Goal: Task Accomplishment & Management: Complete application form

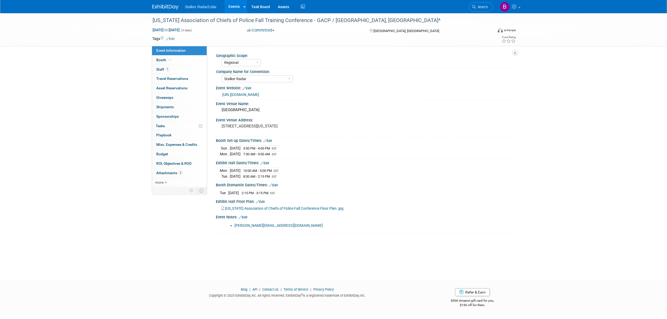
select select "Regional"
select select "Stalker Radar"
drag, startPoint x: 302, startPoint y: 19, endPoint x: 153, endPoint y: 19, distance: 149.6
click at [153, 19] on div "[US_STATE] Association of Chiefs of Police Fall Training Conference - GACP / [G…" at bounding box center [318, 20] width 334 height 9
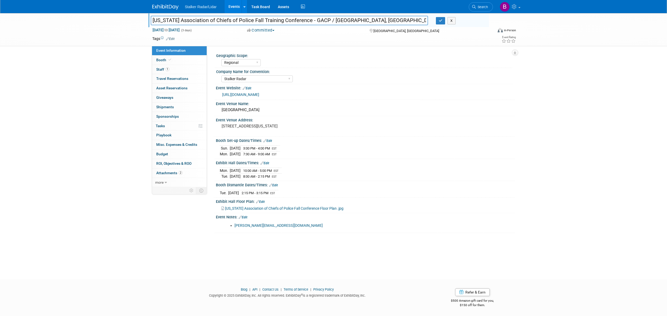
drag, startPoint x: 302, startPoint y: 20, endPoint x: 152, endPoint y: 19, distance: 149.4
click at [152, 19] on input "[US_STATE] Association of Chiefs of Police Fall Training Conference - GACP / [G…" at bounding box center [289, 20] width 277 height 9
type input "r - GACP / Savannah, GA*"
click at [453, 22] on button "X" at bounding box center [451, 20] width 8 height 7
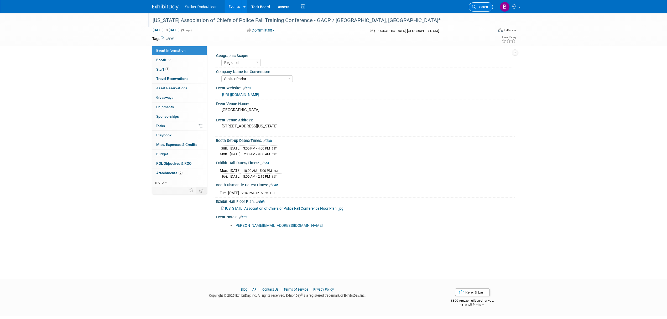
click at [478, 9] on span "Search" at bounding box center [482, 7] width 12 height 4
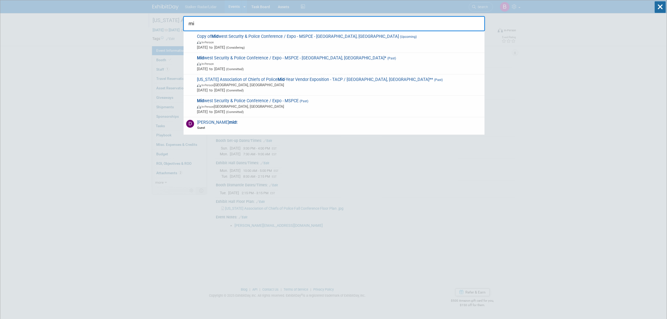
type input "m"
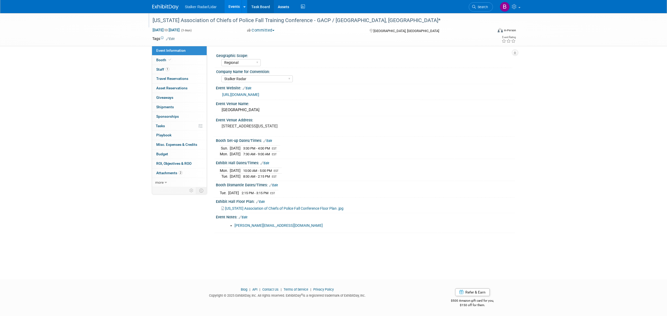
click at [247, 3] on link "Task Board" at bounding box center [260, 6] width 27 height 13
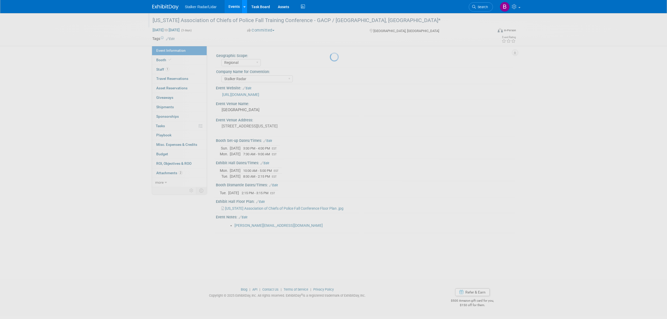
click at [242, 6] on link at bounding box center [244, 6] width 6 height 13
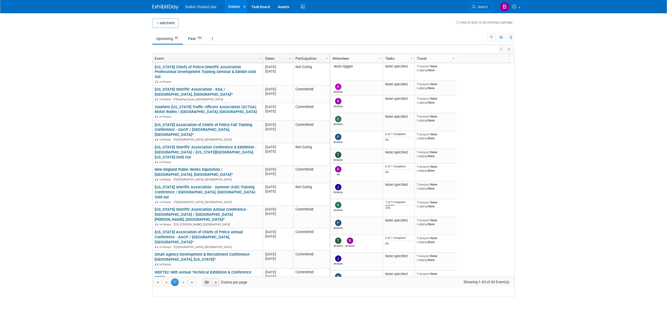
click at [241, 5] on link at bounding box center [244, 6] width 6 height 13
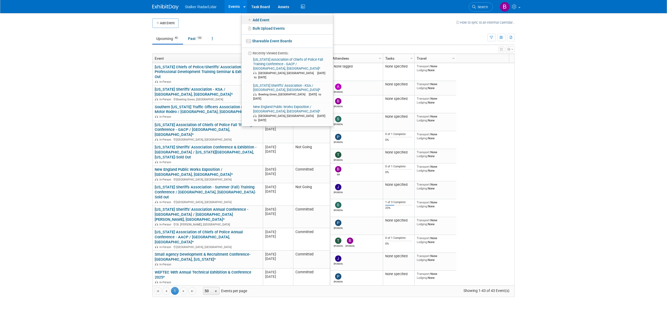
click at [256, 19] on link "Add Event" at bounding box center [286, 19] width 91 height 9
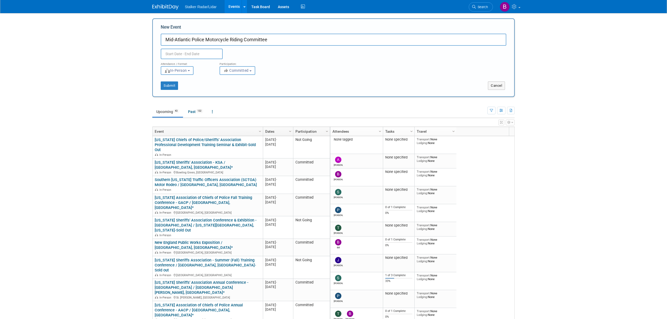
drag, startPoint x: 282, startPoint y: 40, endPoint x: 185, endPoint y: 41, distance: 97.1
click at [185, 41] on input "Mid-Atlantic Police Motorcycle Riding Committee" at bounding box center [333, 40] width 345 height 12
click at [289, 34] on input "Mid-Atlantic Police Motorcycle Riding Committee" at bounding box center [333, 40] width 345 height 12
drag, startPoint x: 281, startPoint y: 39, endPoint x: 231, endPoint y: 39, distance: 50.4
click at [231, 39] on input "Mid-Atlantic Police Motorcycle Riding Committee" at bounding box center [333, 40] width 345 height 12
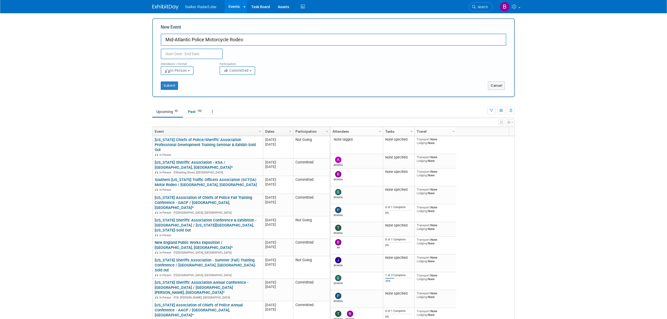
click at [275, 40] on input "Mid-Atlantic Police Motorcycle Rodeo" at bounding box center [333, 40] width 345 height 12
drag, startPoint x: 265, startPoint y: 41, endPoint x: 151, endPoint y: 40, distance: 113.4
click at [151, 40] on div "Add Event How to sync to an external calendar... New Event Mid-Atlantic Police …" at bounding box center [333, 196] width 370 height 367
type input "Mid-Atlantic Police Motorcycle Rodeo"
drag, startPoint x: 254, startPoint y: 41, endPoint x: 146, endPoint y: 36, distance: 108.0
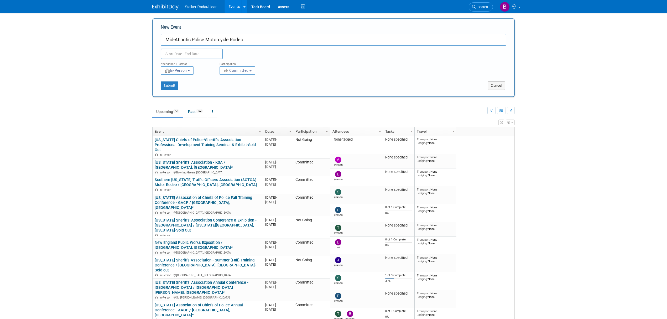
click at [146, 36] on body "Stalker Radar/Lidar Events Add Event Bulk Upload Events Shareable Event Boards …" at bounding box center [333, 159] width 667 height 319
click at [194, 55] on input "text" at bounding box center [192, 54] width 62 height 10
click at [236, 65] on icon at bounding box center [236, 65] width 2 height 3
select select "9"
click at [204, 82] on span "1" at bounding box center [201, 82] width 10 height 10
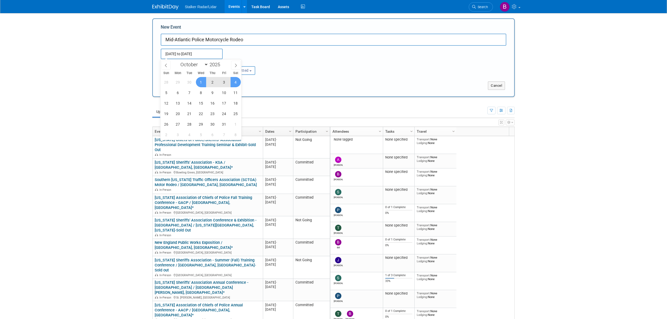
click at [235, 82] on span "4" at bounding box center [235, 82] width 10 height 10
type input "[DATE] to [DATE]"
click at [168, 86] on button "Submit" at bounding box center [169, 85] width 17 height 8
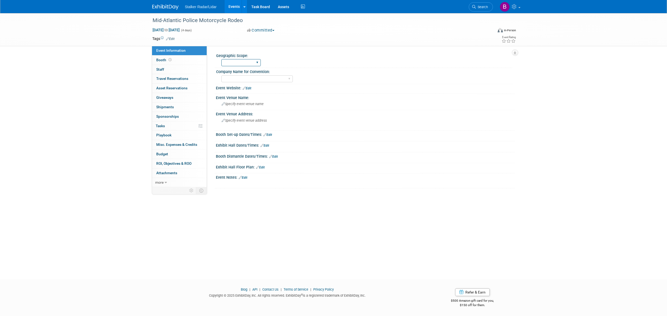
click at [246, 64] on select "Regional National International" at bounding box center [240, 62] width 39 height 7
select select "Regional"
click at [221, 59] on select "Regional National International" at bounding box center [240, 62] width 39 height 7
click at [251, 78] on select "Stalker Sensors Applied Concepts, Inc. | Stalker Radar Stalker Radar | Street D…" at bounding box center [256, 78] width 71 height 7
select select "Stalker Radar"
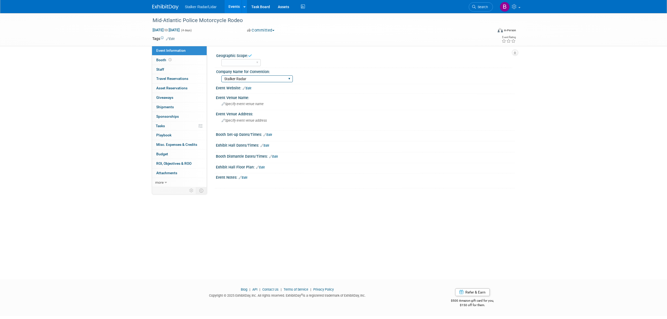
click at [221, 75] on select "Stalker Sensors Applied Concepts, Inc. | Stalker Radar Stalker Radar | Street D…" at bounding box center [256, 78] width 71 height 7
click at [249, 88] on link "Edit" at bounding box center [247, 88] width 9 height 4
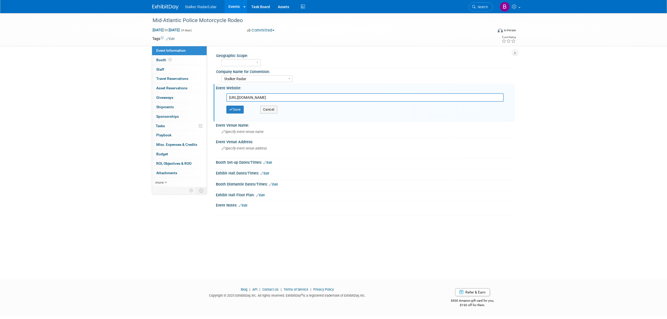
type input "https://www.mapmrc.com/"
click at [239, 115] on div "Save Cancel" at bounding box center [366, 110] width 280 height 16
click at [236, 107] on button "Save" at bounding box center [234, 110] width 17 height 8
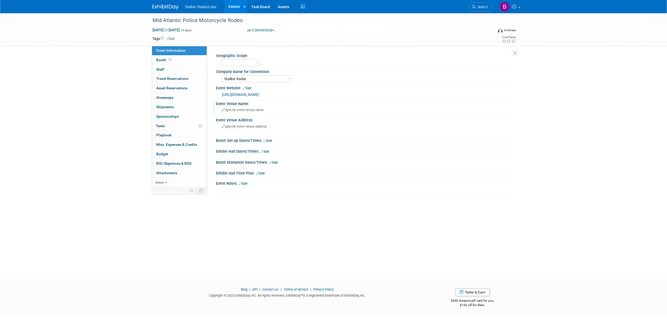
click at [233, 110] on span "Specify event venue name" at bounding box center [243, 110] width 42 height 4
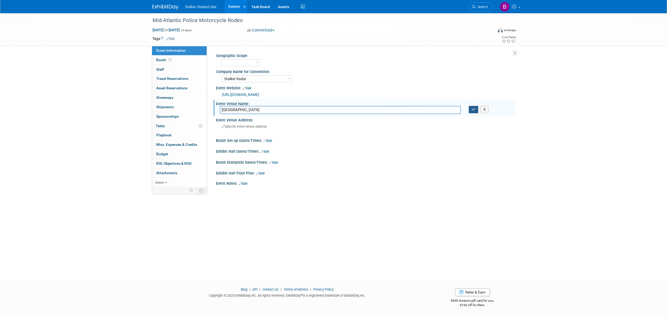
type input "Dulles Town Center"
click at [472, 112] on button "button" at bounding box center [473, 109] width 9 height 7
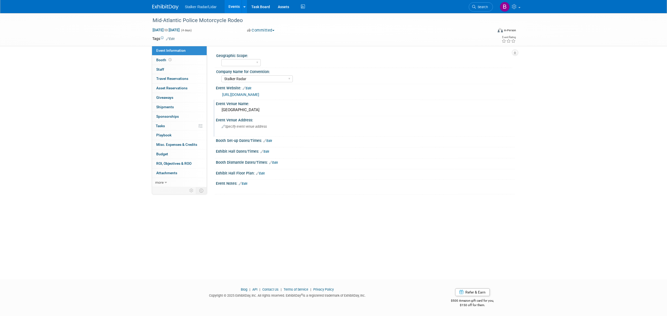
click at [236, 125] on span "Specify event venue address" at bounding box center [244, 126] width 45 height 4
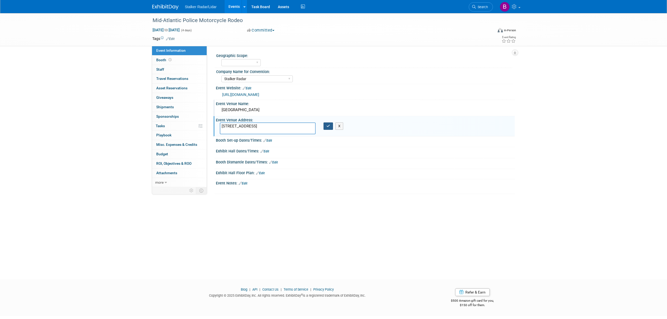
type textarea "21100 Dulles Town Cir, Sterling, VA 20166"
click at [328, 127] on icon "button" at bounding box center [328, 125] width 4 height 3
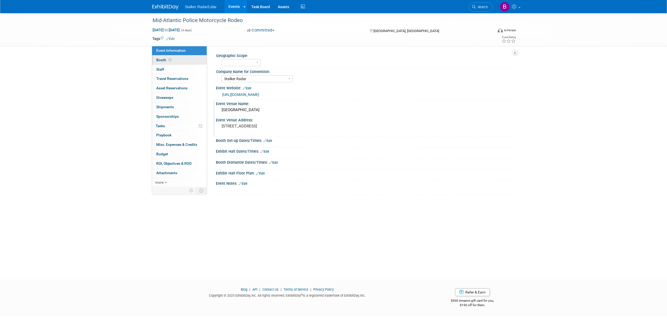
click at [174, 58] on link "Booth" at bounding box center [179, 59] width 55 height 9
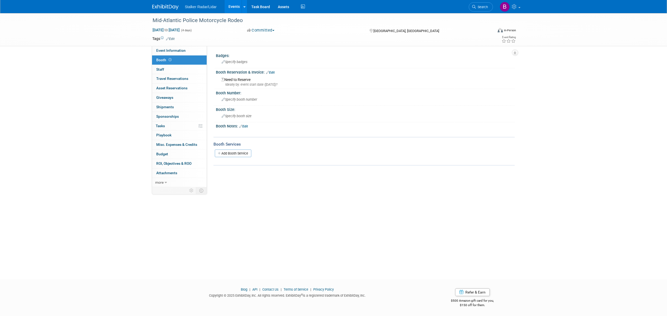
click at [273, 71] on link "Edit" at bounding box center [270, 73] width 9 height 4
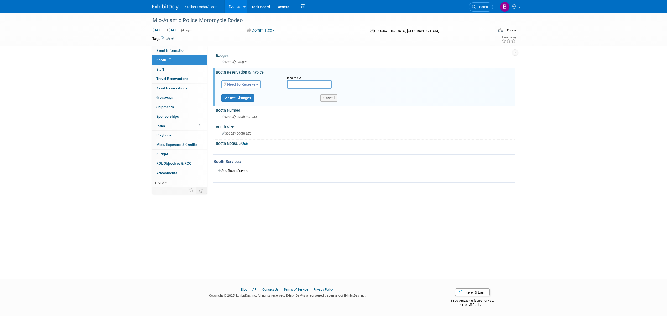
click at [245, 85] on span "Need to Reserve" at bounding box center [239, 84] width 31 height 4
click at [245, 100] on link "Reserved" at bounding box center [250, 100] width 56 height 7
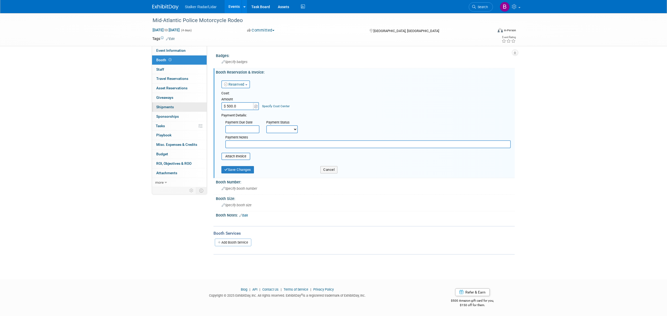
type input "$ 500.00"
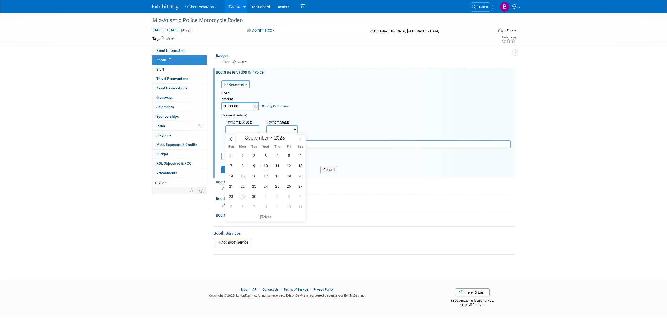
click at [239, 130] on input "text" at bounding box center [242, 129] width 34 height 8
click at [266, 166] on span "10" at bounding box center [265, 165] width 10 height 10
type input "[DATE]"
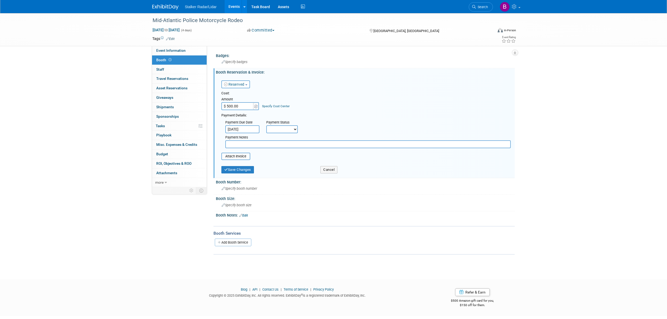
click at [286, 129] on select "Not Paid Yet Partially Paid Paid in Full" at bounding box center [281, 129] width 31 height 8
select select "1"
click at [266, 125] on select "Not Paid Yet Partially Paid Paid in Full" at bounding box center [281, 129] width 31 height 8
click at [240, 171] on button "Save Changes" at bounding box center [237, 172] width 33 height 7
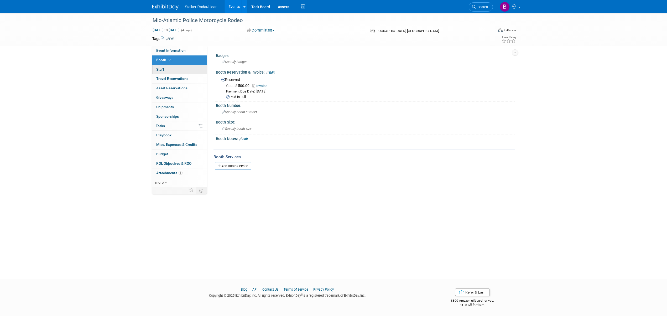
click at [167, 66] on link "0 Staff 0" at bounding box center [179, 69] width 55 height 9
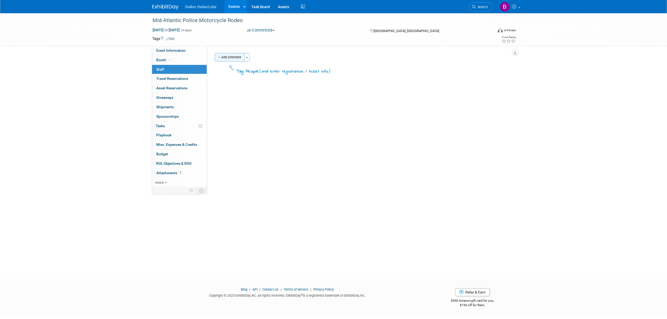
click at [239, 57] on button "Add Attendee" at bounding box center [230, 57] width 30 height 8
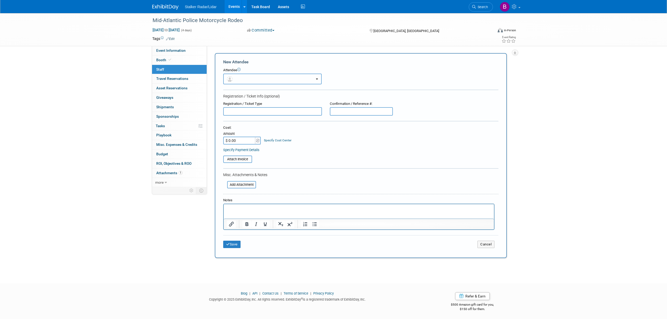
click at [310, 80] on button "button" at bounding box center [272, 78] width 98 height 11
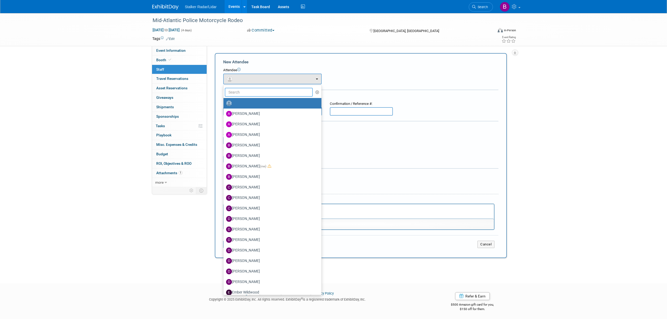
click at [243, 91] on input "text" at bounding box center [269, 92] width 88 height 9
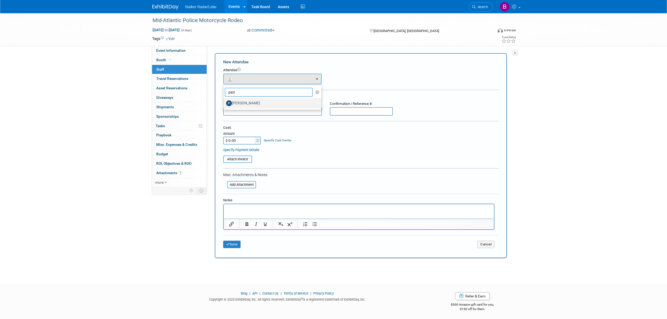
type input "patr"
click at [251, 103] on label "Patrick Fagan" at bounding box center [271, 103] width 90 height 8
click at [224, 103] on input "Patrick Fagan" at bounding box center [222, 102] width 3 height 3
select select "2c5631f7-577b-4c49-9948-5481c941a0a5"
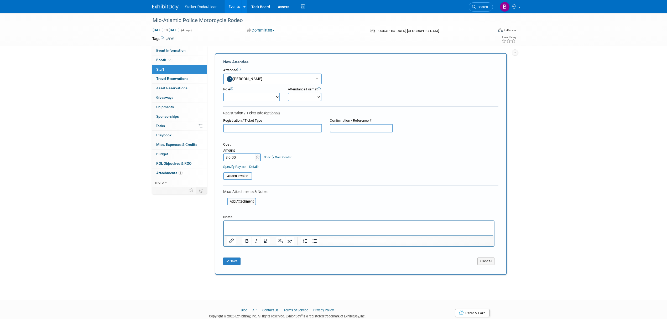
click at [251, 97] on select "Demonstrator Host Planner Presenter Sales Representative Set-up/Dismantle Crew …" at bounding box center [251, 97] width 57 height 8
click at [304, 92] on div "Attendance Format Onsite Remote" at bounding box center [319, 94] width 63 height 14
click at [304, 95] on select "Onsite Remote" at bounding box center [305, 97] width 34 height 8
select select "1"
click at [288, 93] on select "Onsite Remote" at bounding box center [305, 97] width 34 height 8
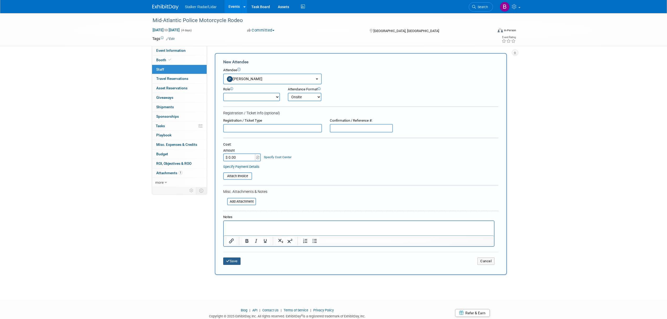
click at [224, 261] on button "Save" at bounding box center [231, 260] width 17 height 7
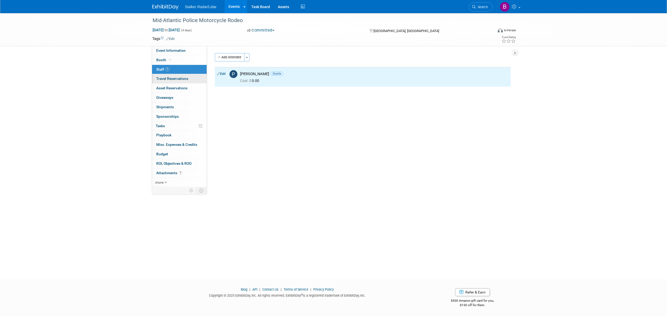
click at [168, 77] on span "Travel Reservations 0" at bounding box center [172, 78] width 32 height 4
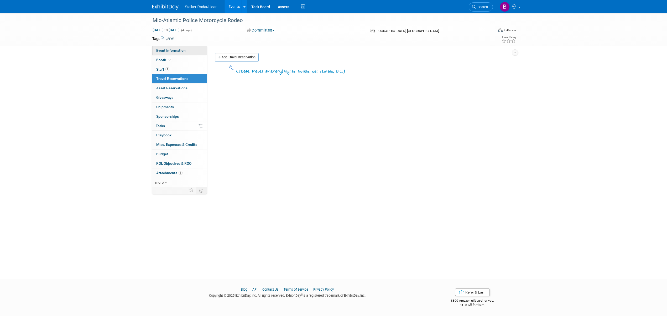
click at [175, 50] on span "Event Information" at bounding box center [170, 50] width 29 height 4
select select "Regional"
select select "Stalker Radar"
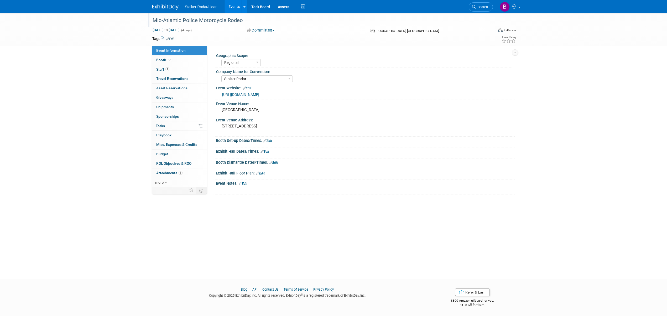
click at [201, 18] on div "Mid-Atlantic Police Motorcycle Rodeo" at bounding box center [318, 20] width 334 height 9
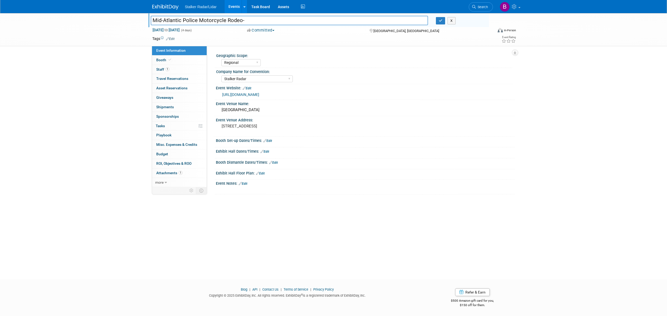
click at [250, 20] on input "Mid-Atlantic Police Motorcycle Rodeo-" at bounding box center [289, 20] width 277 height 9
paste input "Sterling, VA"
type input "Mid-Atlantic Police Motorcycle Rodeo-Sterling, VA"
click at [439, 21] on icon "button" at bounding box center [441, 20] width 4 height 3
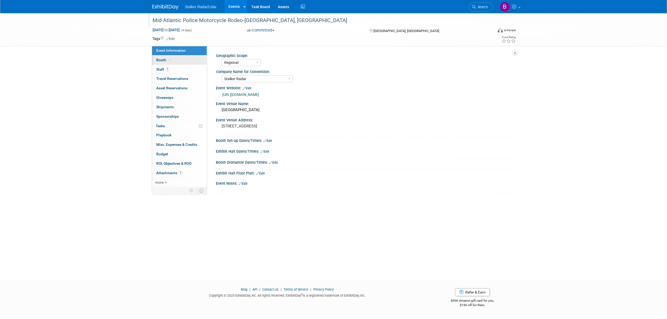
click at [159, 60] on span "Booth" at bounding box center [164, 60] width 16 height 4
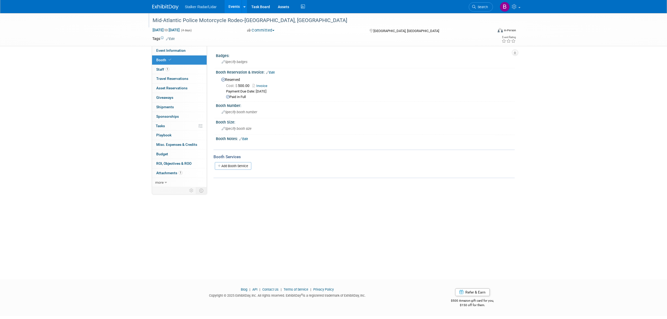
click at [479, 8] on span "Search" at bounding box center [482, 7] width 12 height 4
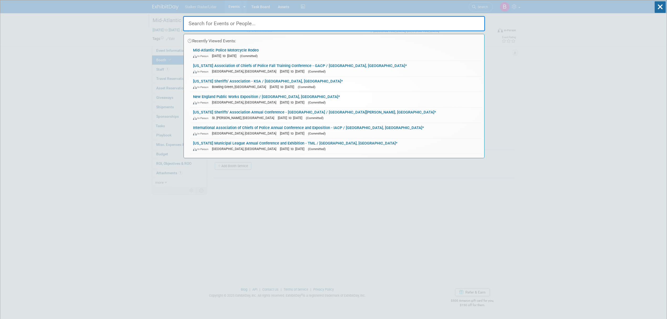
click at [216, 19] on input "text" at bounding box center [334, 23] width 302 height 15
click at [214, 23] on input "text" at bounding box center [334, 23] width 302 height 15
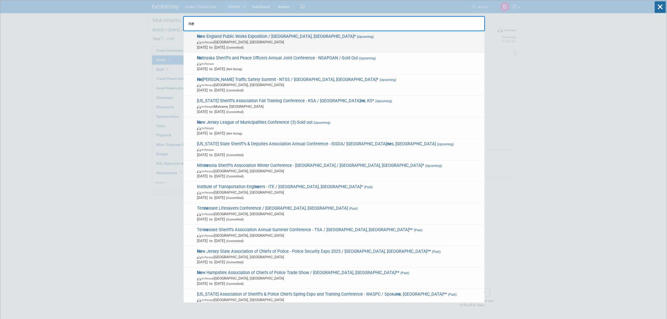
type input "ne"
click at [284, 38] on span "Ne w England Public Works Exposition / Marlborough, MA* (Upcoming) In-Person Ma…" at bounding box center [338, 42] width 286 height 16
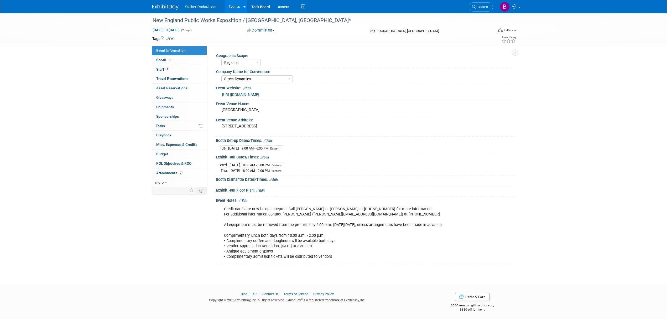
select select "Regional"
select select "Street Dynamics"
click at [169, 59] on icon at bounding box center [170, 59] width 3 height 3
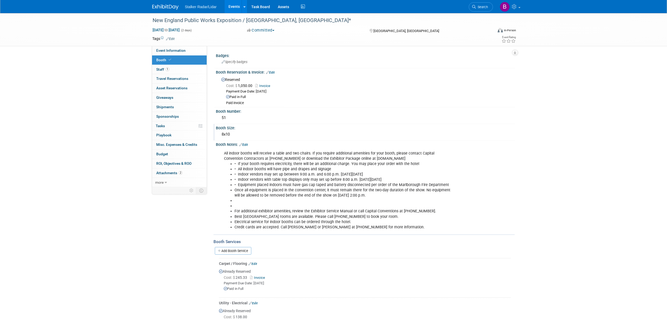
click at [233, 133] on div "8x10" at bounding box center [365, 134] width 291 height 8
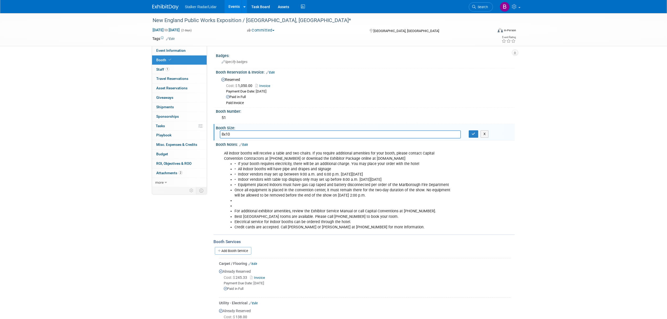
drag, startPoint x: 231, startPoint y: 133, endPoint x: 226, endPoint y: 133, distance: 5.5
click at [226, 133] on input "8x10" at bounding box center [340, 134] width 241 height 8
click at [470, 134] on button "button" at bounding box center [473, 133] width 9 height 7
